Goal: Answer question/provide support

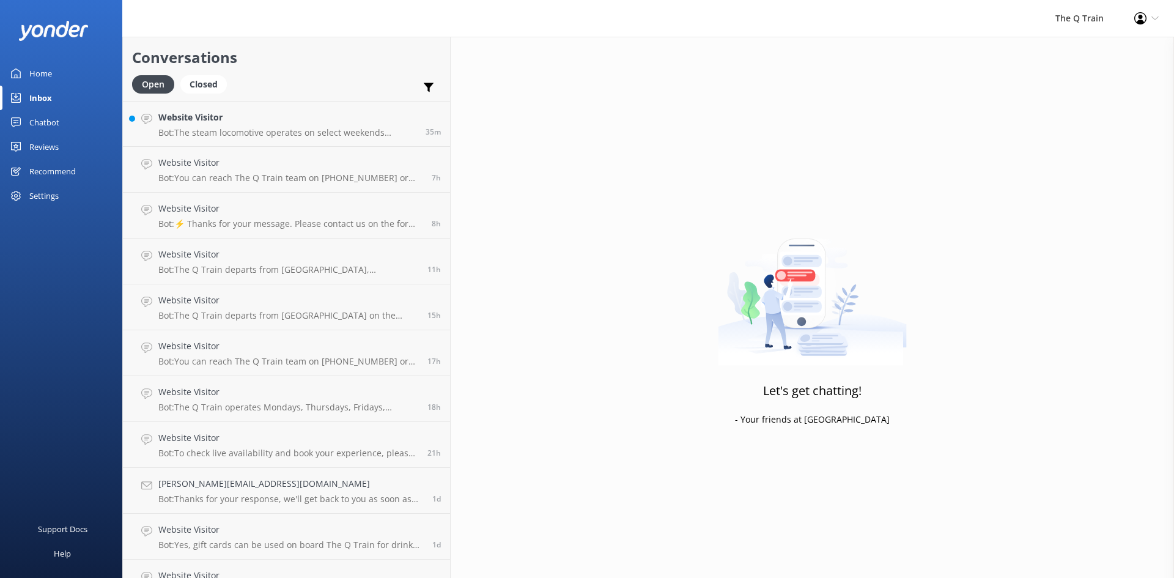
click at [232, 130] on p "Bot: The steam locomotive operates on select weekends throughout the year, typi…" at bounding box center [287, 132] width 258 height 11
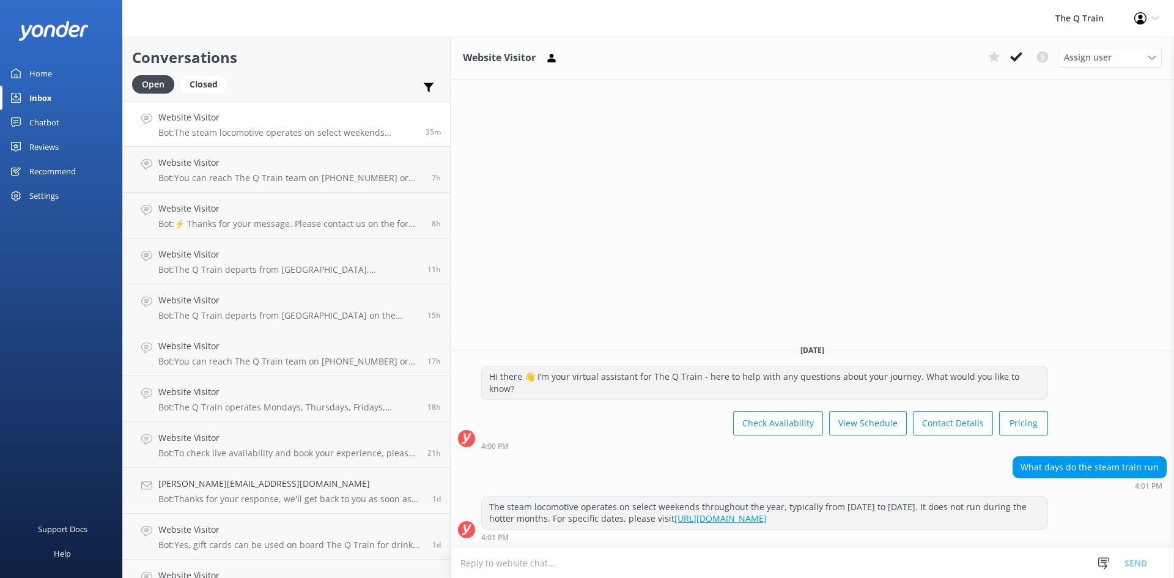
click at [48, 73] on div "Home" at bounding box center [40, 73] width 23 height 24
